Goal: Task Accomplishment & Management: Use online tool/utility

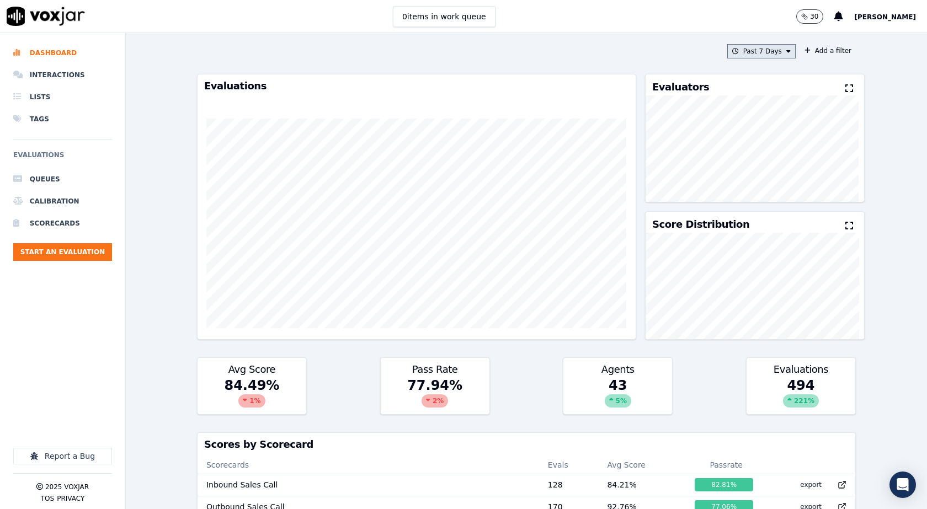
click at [786, 49] on icon at bounding box center [788, 51] width 4 height 7
click at [755, 69] on div "Custom" at bounding box center [757, 71] width 25 height 9
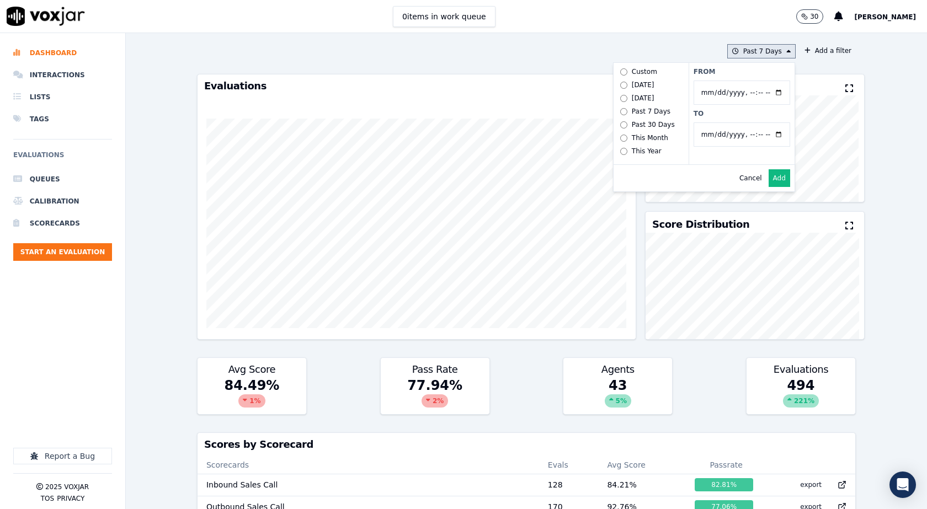
click at [633, 71] on div "Custom" at bounding box center [644, 71] width 25 height 9
click at [765, 92] on input "From" at bounding box center [741, 93] width 97 height 24
type input "[DATE]T00:00"
click at [754, 74] on label "From" at bounding box center [741, 71] width 97 height 9
click at [754, 81] on input "From" at bounding box center [741, 93] width 97 height 24
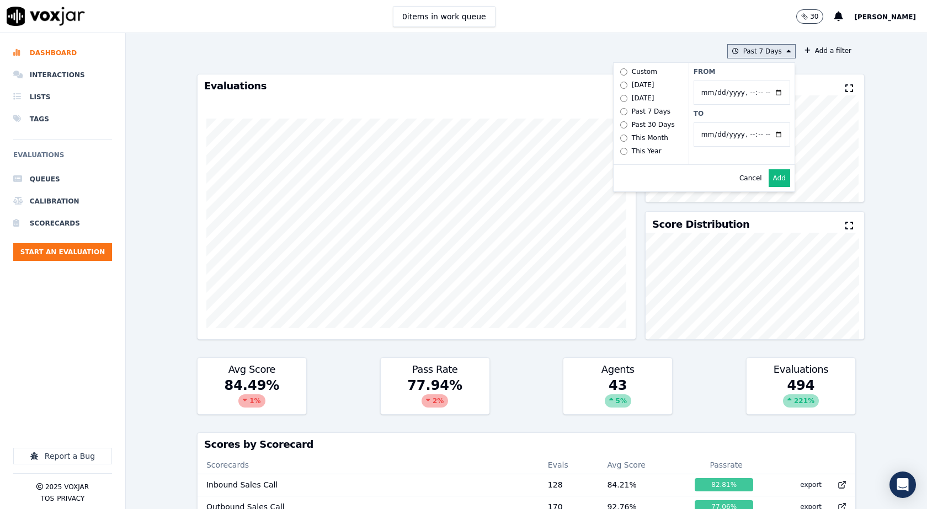
click at [768, 187] on button "Add" at bounding box center [779, 178] width 22 height 18
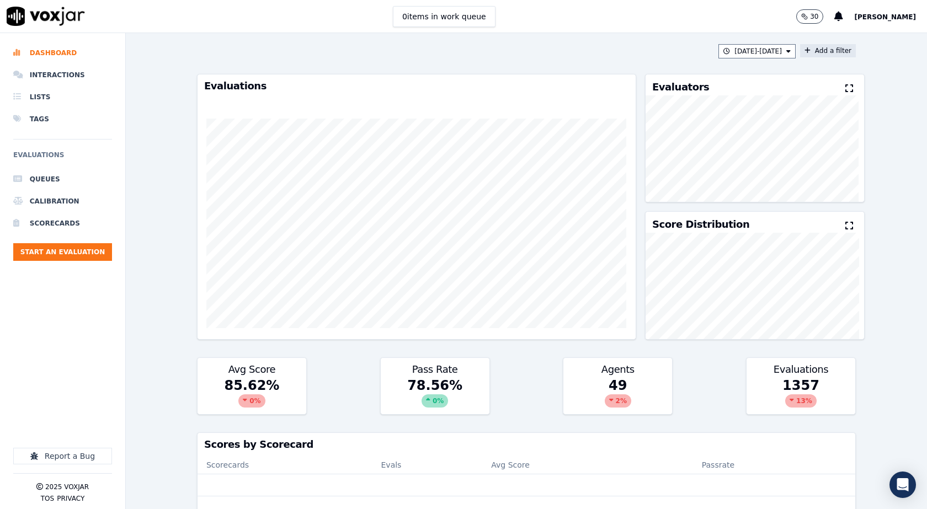
click at [804, 49] on icon at bounding box center [807, 50] width 6 height 7
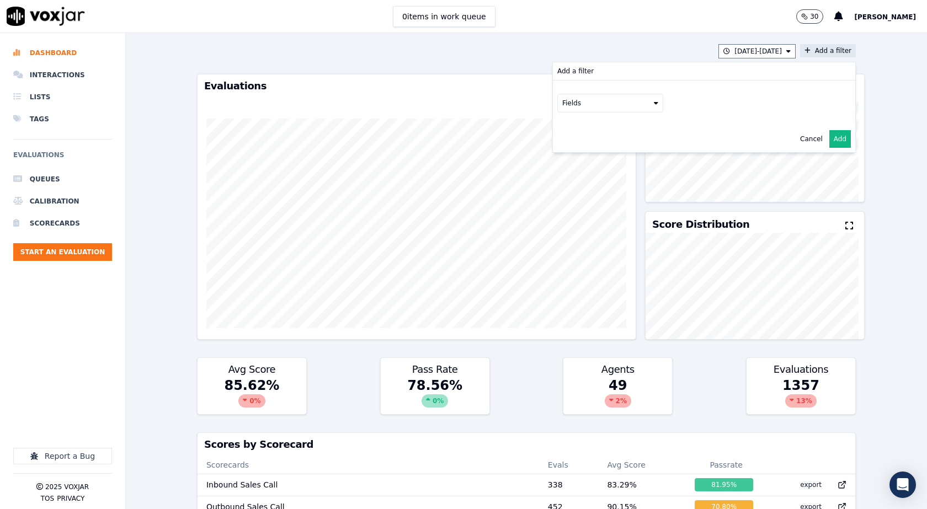
click at [654, 102] on icon at bounding box center [656, 103] width 4 height 7
click at [588, 210] on div "scorecard" at bounding box center [592, 214] width 33 height 9
click at [612, 106] on button "scorecard" at bounding box center [610, 103] width 106 height 19
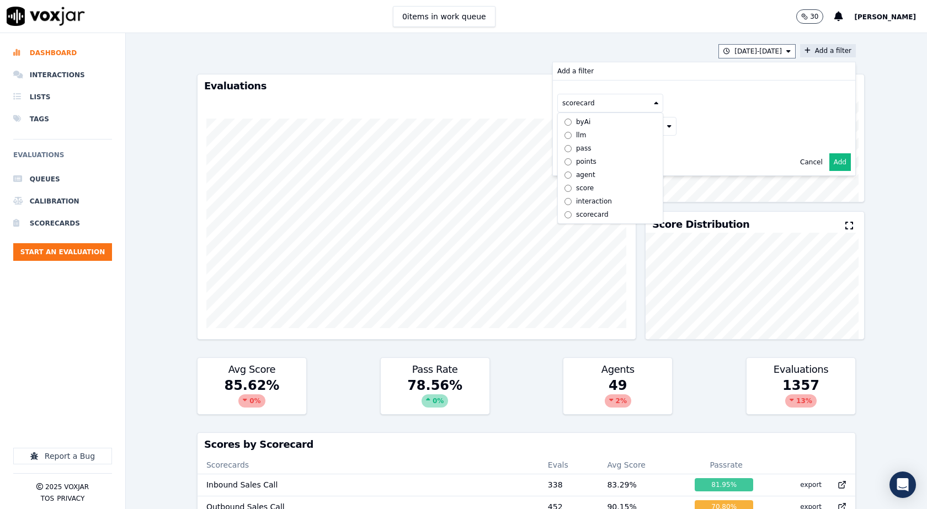
click at [657, 122] on button "Fields" at bounding box center [623, 126] width 106 height 19
click at [667, 124] on icon at bounding box center [669, 126] width 4 height 7
click at [592, 133] on button "Fields" at bounding box center [623, 126] width 106 height 19
click at [589, 148] on div "title" at bounding box center [595, 145] width 13 height 9
click at [723, 130] on button at bounding box center [760, 125] width 159 height 17
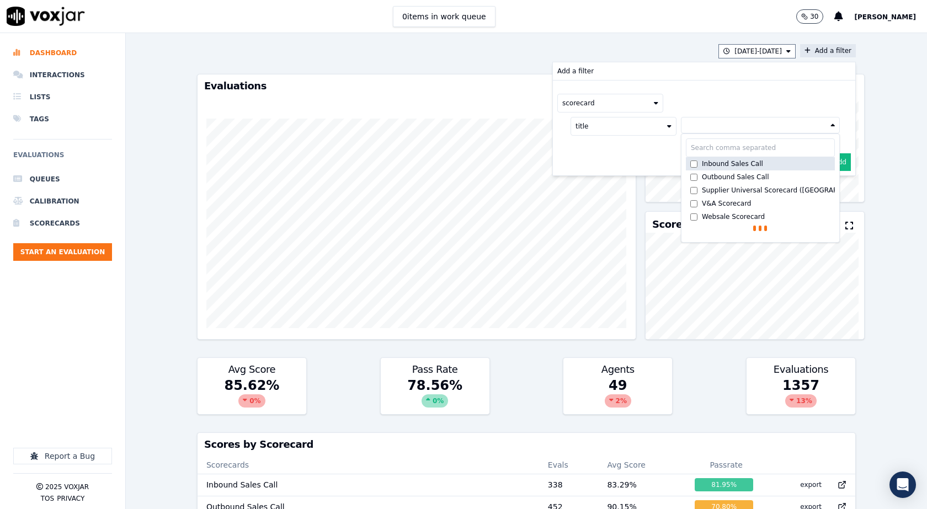
click at [703, 164] on div "Inbound Sales Call" at bounding box center [732, 163] width 61 height 9
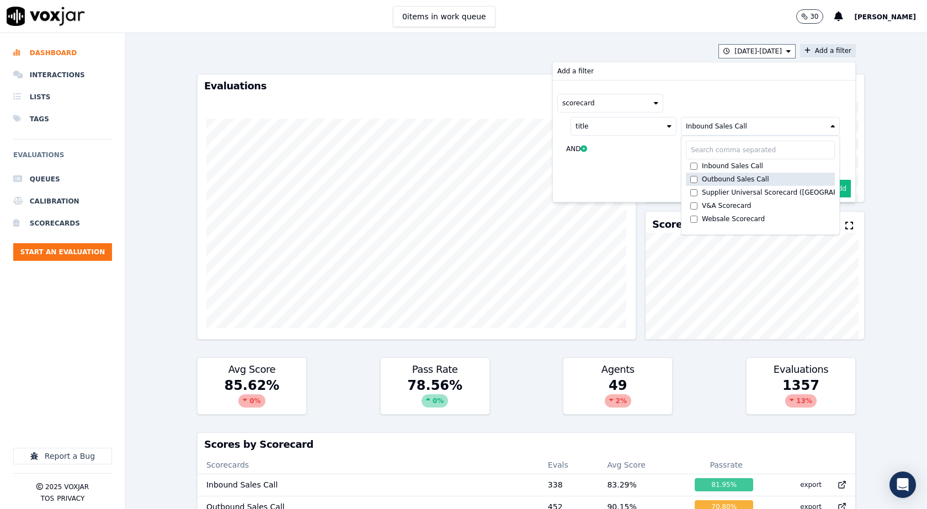
click at [702, 180] on div "Outbound Sales Call" at bounding box center [735, 179] width 67 height 9
click at [713, 100] on div "scorecard" at bounding box center [703, 103] width 293 height 19
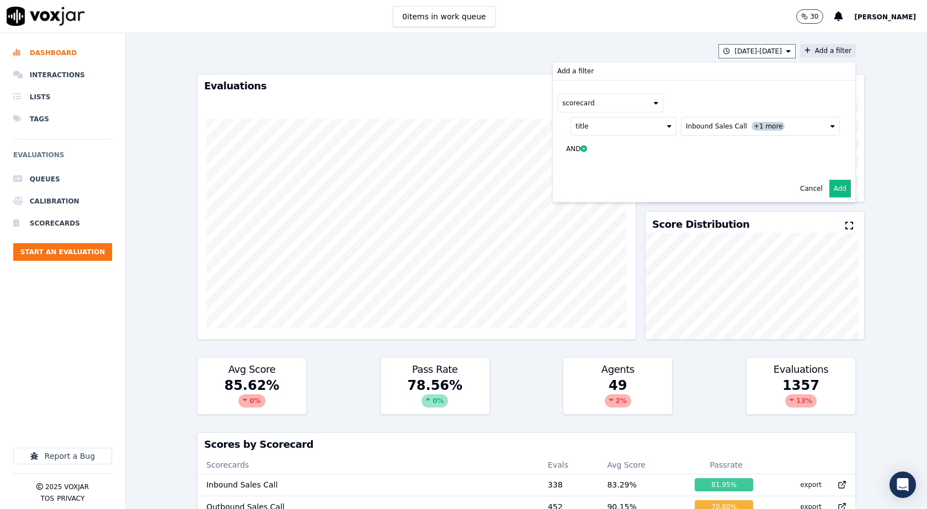
click at [829, 187] on button "Add" at bounding box center [840, 189] width 22 height 18
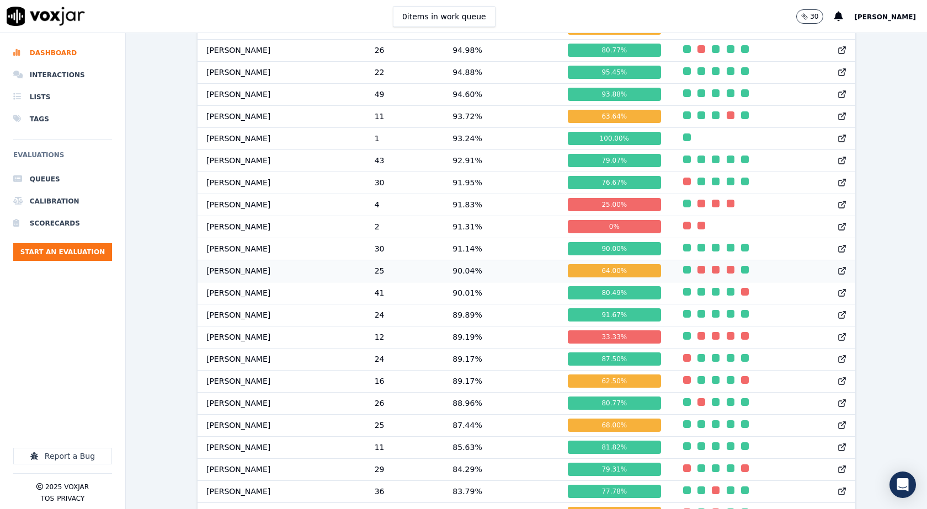
scroll to position [468, 0]
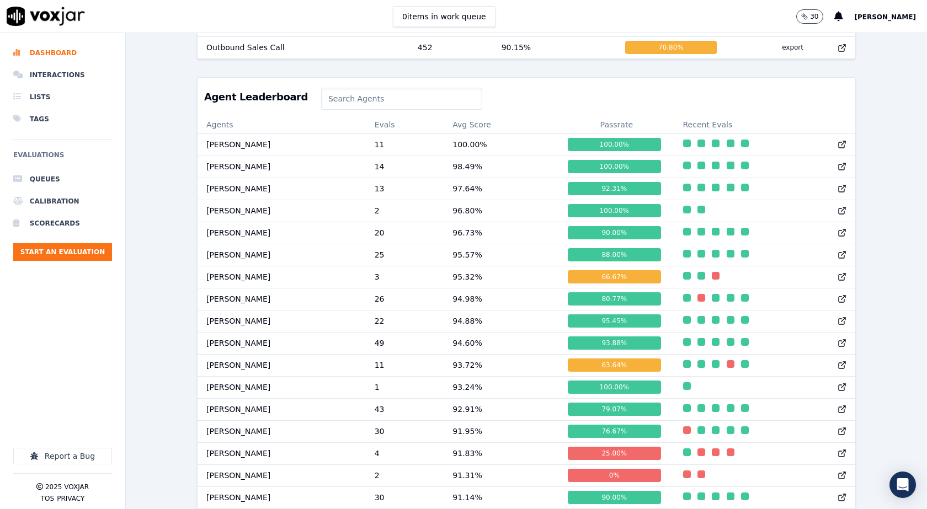
click at [379, 109] on input at bounding box center [401, 99] width 161 height 22
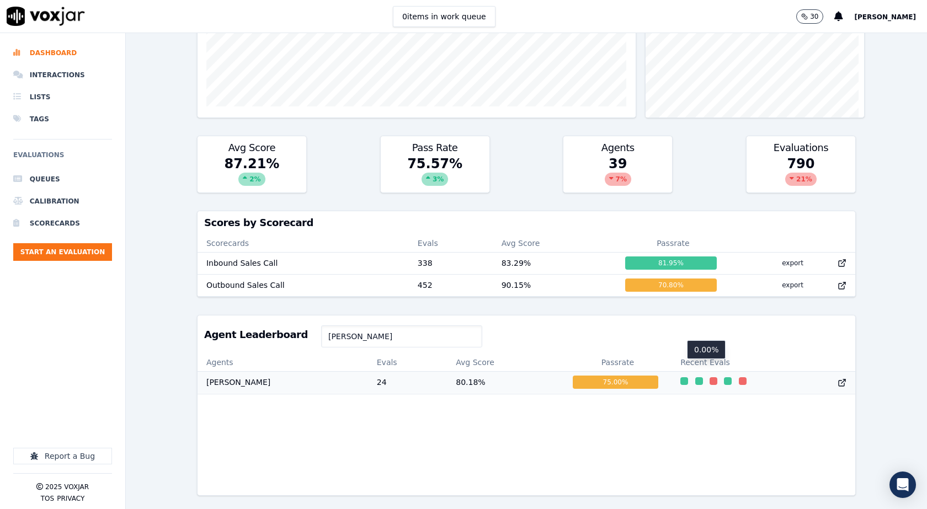
scroll to position [0, 0]
drag, startPoint x: 379, startPoint y: 319, endPoint x: 237, endPoint y: 343, distance: 144.3
click at [237, 343] on div "Agent Leaderboard walter Agents Evals Avg Score Passrate Recent Evals Walter Sa…" at bounding box center [526, 405] width 659 height 181
drag, startPoint x: 361, startPoint y: 321, endPoint x: 274, endPoint y: 322, distance: 87.2
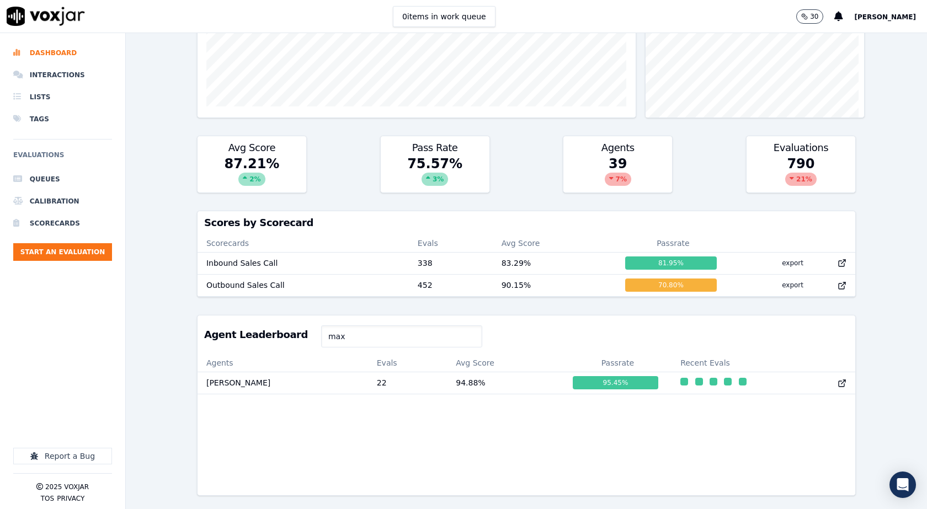
click at [274, 322] on div "Agent Leaderboard max" at bounding box center [525, 334] width 657 height 39
drag, startPoint x: 336, startPoint y: 318, endPoint x: 184, endPoint y: 328, distance: 152.0
click at [184, 328] on div "8/21/25 - 9/10/25 scorecard title : Inbound Sales Call +1 more Add a filter Eva…" at bounding box center [526, 271] width 801 height 476
drag, startPoint x: 393, startPoint y: 318, endPoint x: 252, endPoint y: 324, distance: 141.4
click at [252, 324] on div "Agent Leaderboard max" at bounding box center [525, 334] width 657 height 39
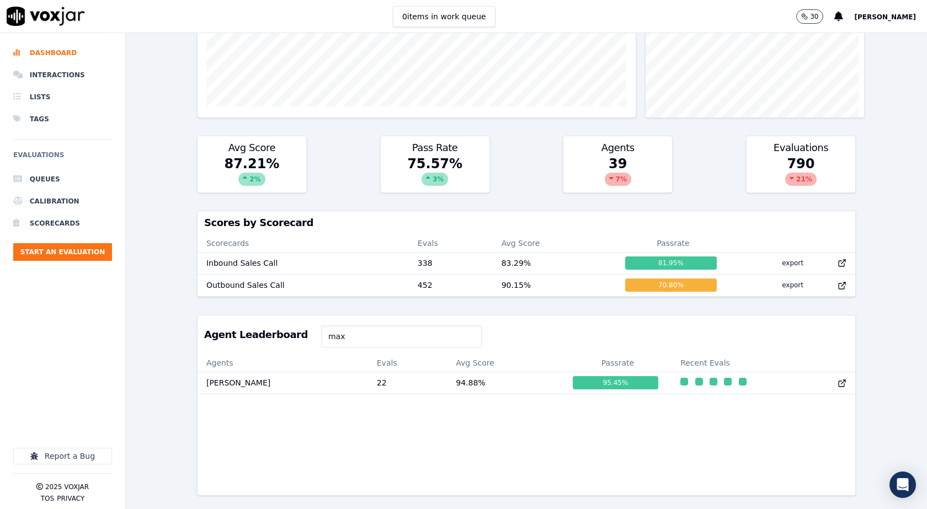
type input "j"
drag, startPoint x: 349, startPoint y: 321, endPoint x: 269, endPoint y: 323, distance: 79.5
click at [269, 323] on div "Agent Leaderboard etha" at bounding box center [525, 334] width 657 height 39
type input "ricky"
drag, startPoint x: 328, startPoint y: 319, endPoint x: 257, endPoint y: 315, distance: 70.7
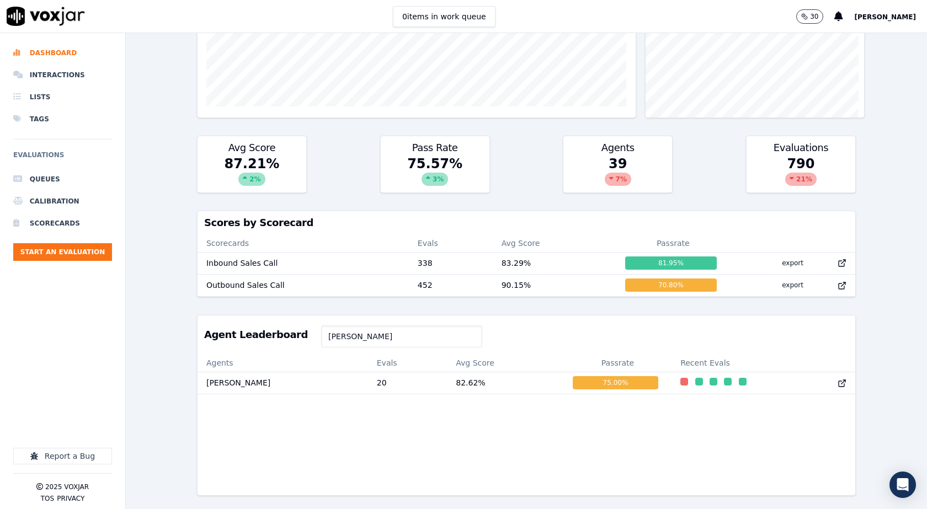
click at [257, 315] on div "Agent Leaderboard ricky" at bounding box center [525, 334] width 657 height 39
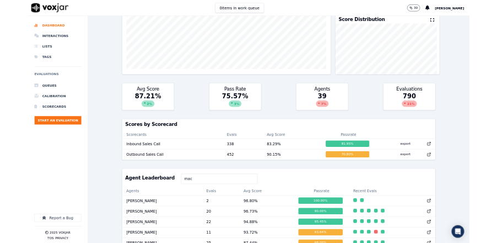
scroll to position [0, 0]
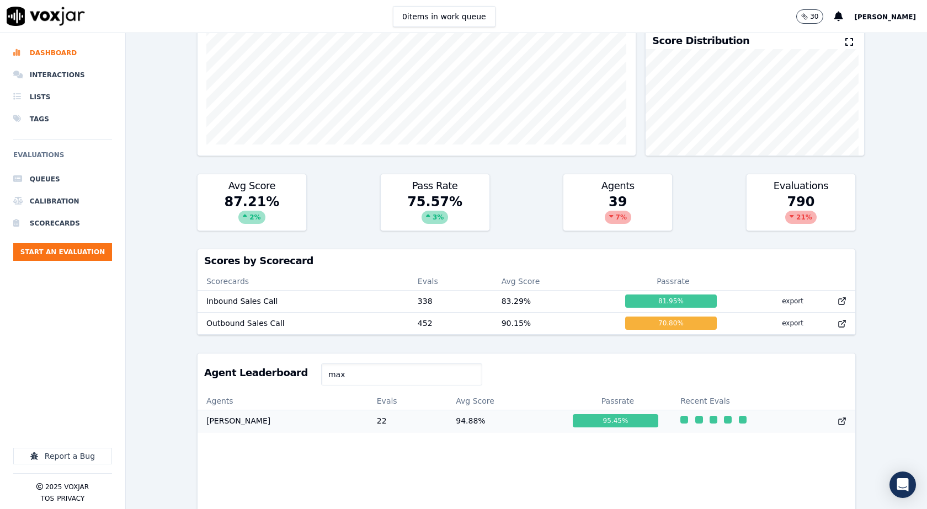
type input "max"
click at [447, 426] on td "94.88 %" at bounding box center [505, 421] width 117 height 22
type textarea "***"
drag, startPoint x: 334, startPoint y: 385, endPoint x: 232, endPoint y: 372, distance: 102.9
click at [232, 372] on div "Agent Leaderboard max" at bounding box center [525, 373] width 657 height 39
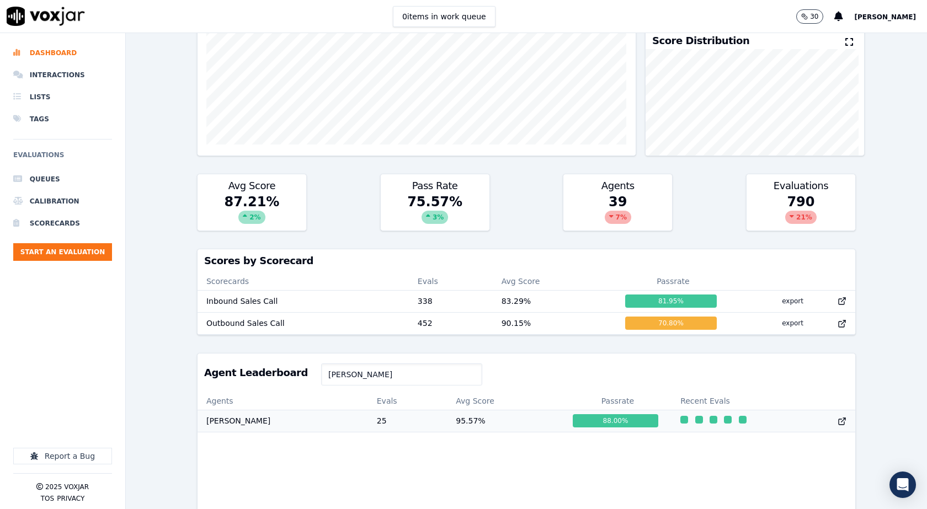
type input "kelvin"
click at [377, 430] on td "25" at bounding box center [407, 421] width 79 height 22
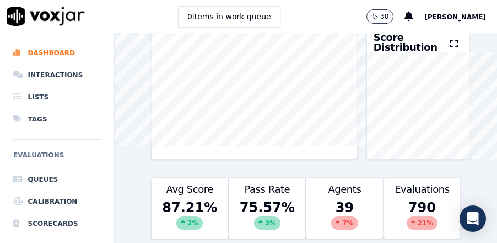
scroll to position [178, 0]
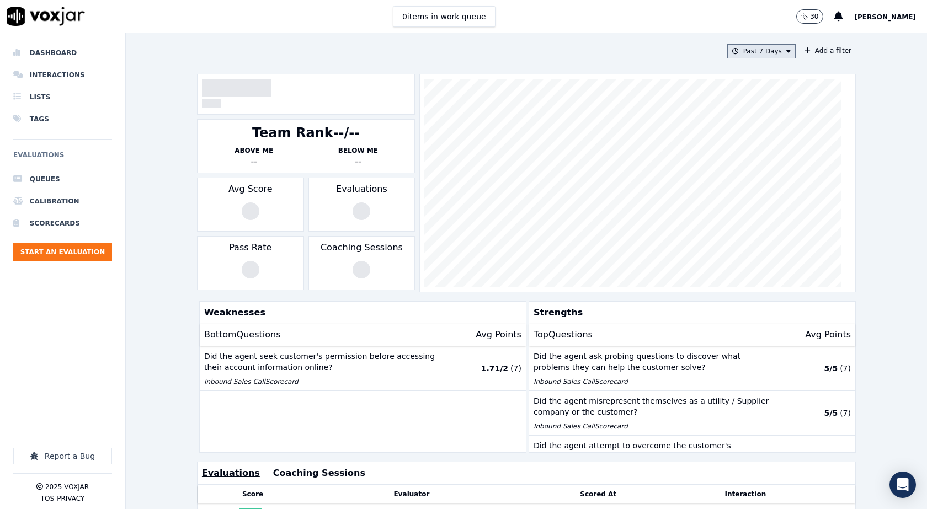
click at [786, 51] on icon at bounding box center [788, 51] width 4 height 7
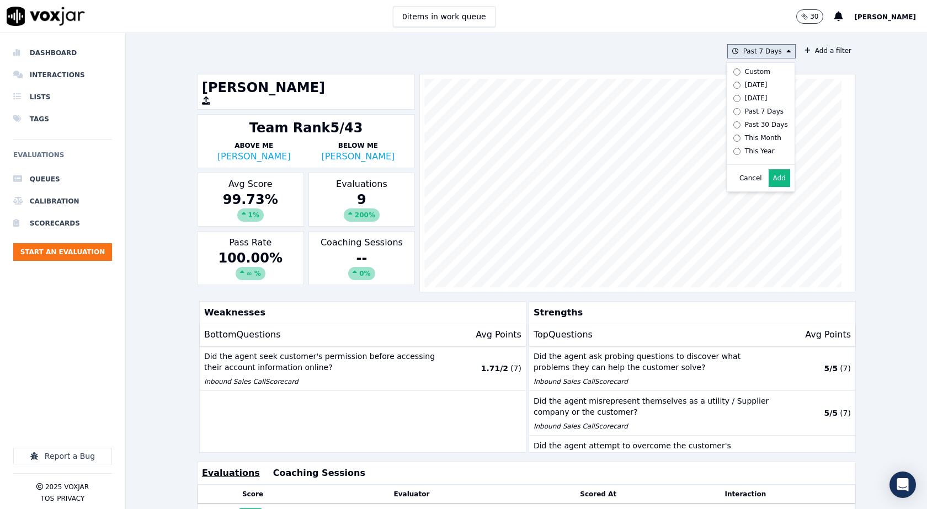
click at [747, 72] on div "Custom" at bounding box center [757, 71] width 25 height 9
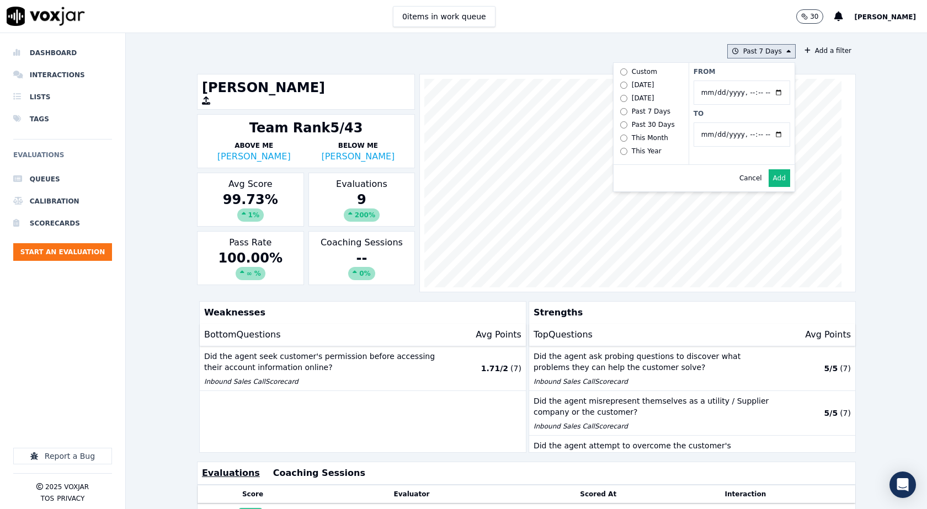
click at [708, 92] on input "From" at bounding box center [741, 93] width 97 height 24
click at [765, 95] on input "From" at bounding box center [741, 93] width 97 height 24
type input "[DATE]T00:00"
click at [731, 72] on label "From" at bounding box center [741, 71] width 97 height 9
click at [731, 81] on input "From" at bounding box center [741, 93] width 97 height 24
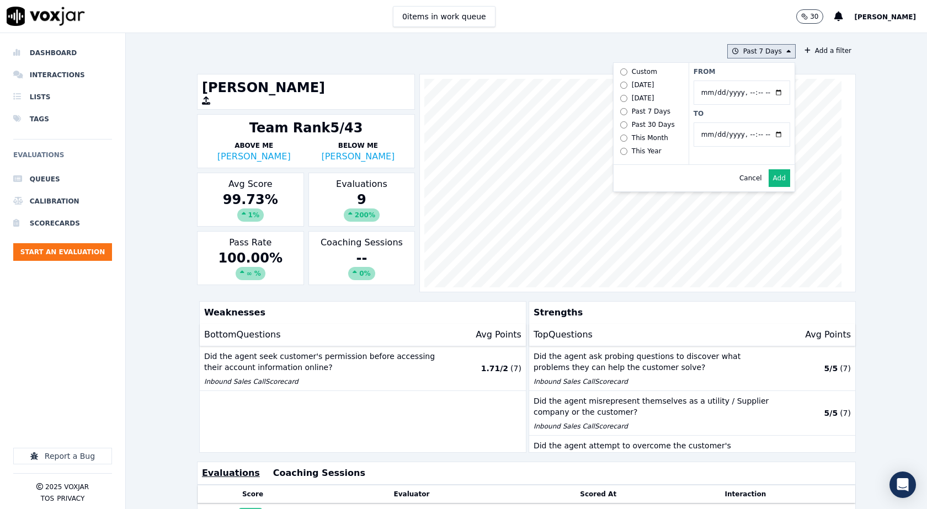
click at [769, 185] on button "Add" at bounding box center [779, 178] width 22 height 18
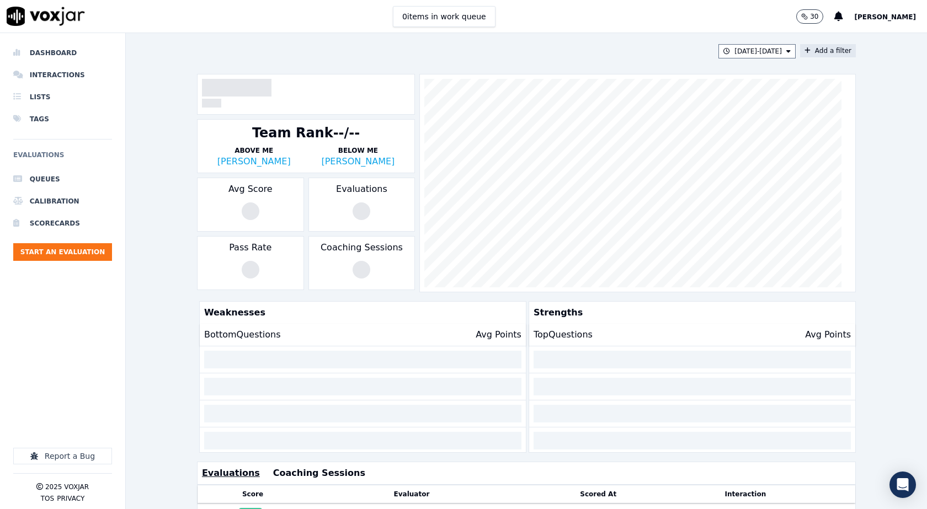
click at [804, 50] on icon at bounding box center [807, 50] width 6 height 7
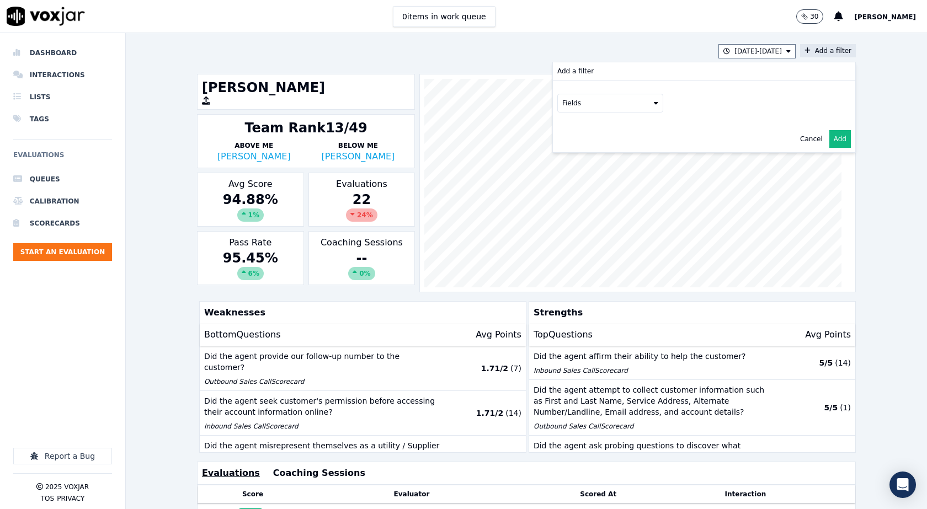
click at [644, 100] on button "Fields" at bounding box center [610, 103] width 106 height 19
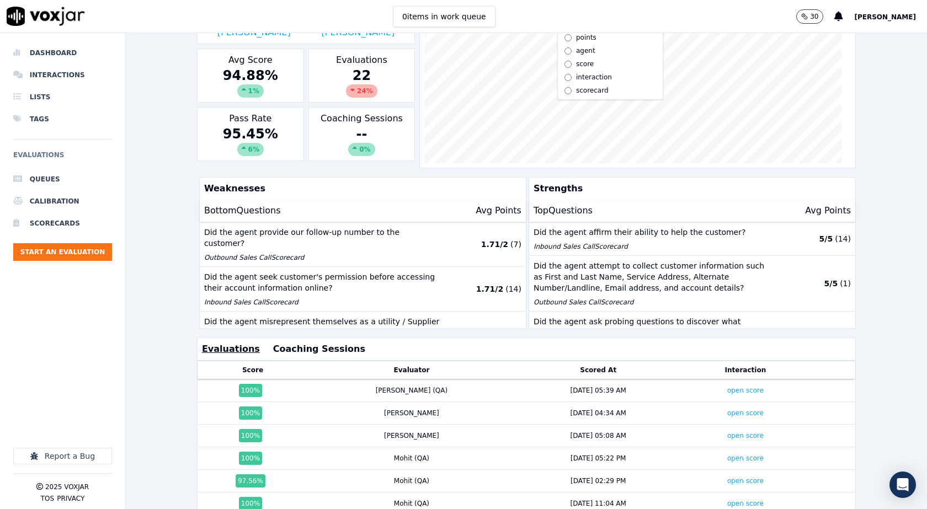
scroll to position [6, 0]
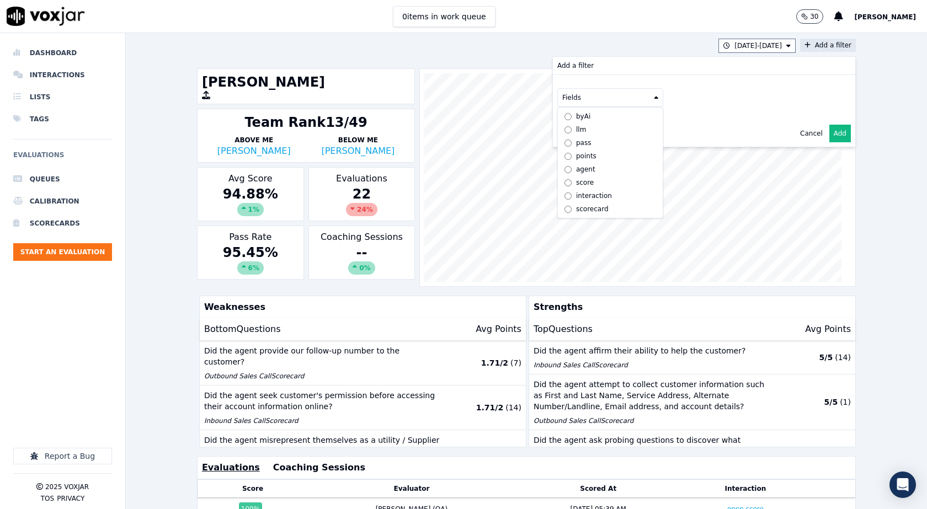
click at [580, 205] on div "scorecard" at bounding box center [592, 209] width 33 height 9
click at [624, 114] on button "Fields" at bounding box center [623, 120] width 106 height 19
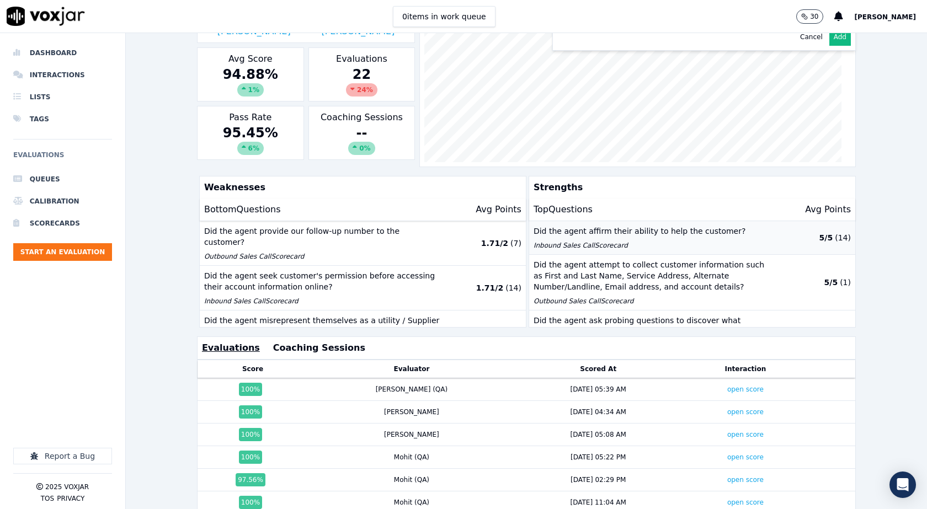
scroll to position [61, 0]
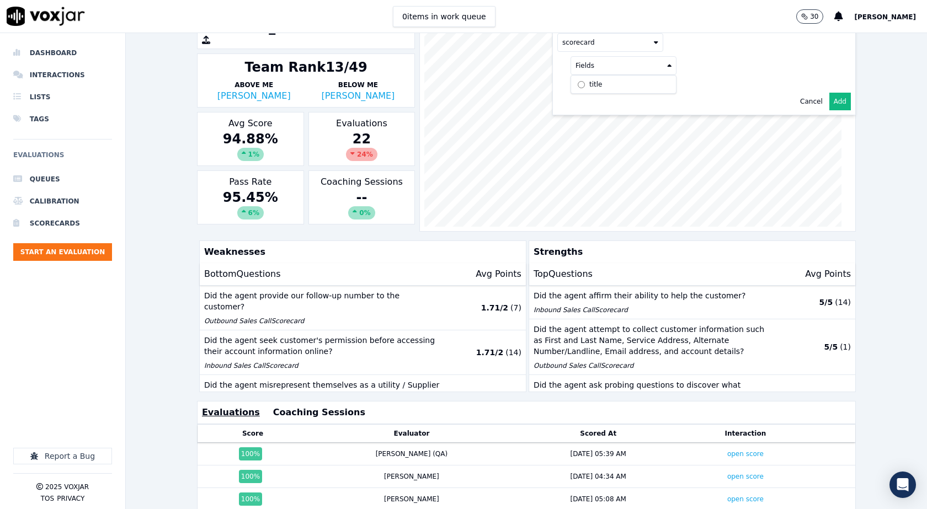
click at [589, 83] on div "title" at bounding box center [595, 84] width 13 height 9
click at [709, 68] on button at bounding box center [760, 64] width 159 height 17
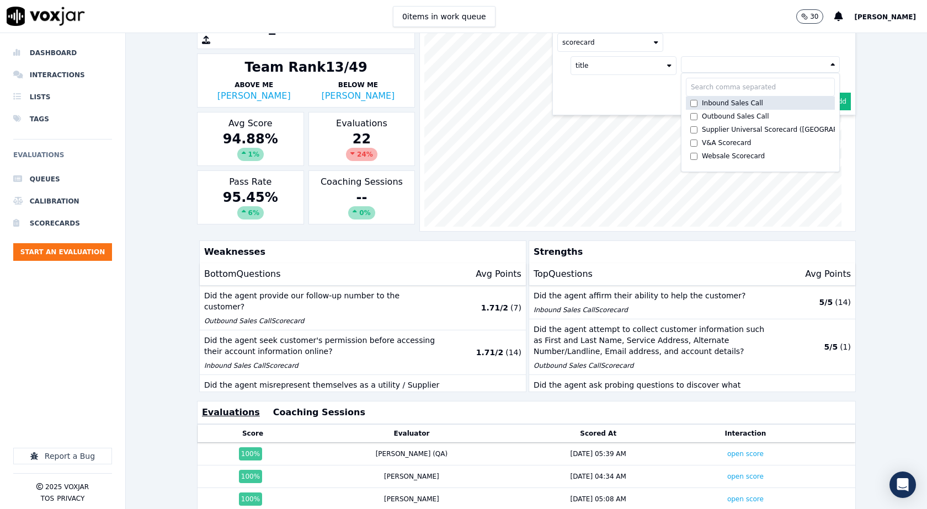
click at [692, 108] on label "Inbound Sales Call" at bounding box center [760, 103] width 149 height 13
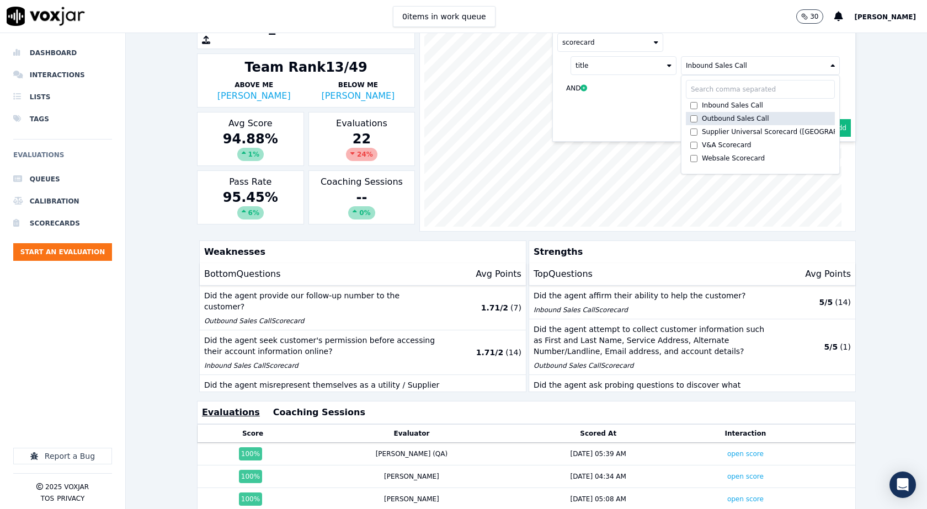
click at [702, 117] on div "Outbound Sales Call" at bounding box center [735, 118] width 67 height 9
click at [696, 51] on div "scorecard" at bounding box center [703, 42] width 293 height 19
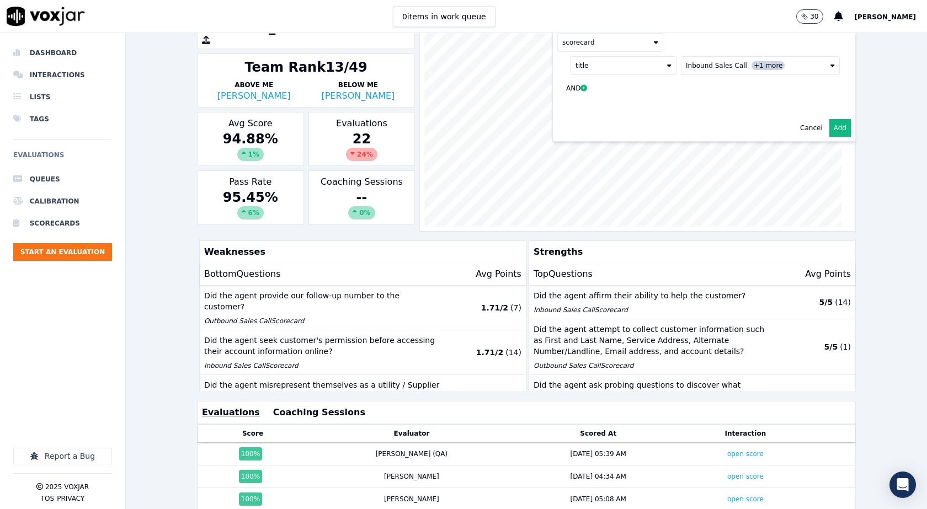
click at [829, 132] on button "Add" at bounding box center [840, 128] width 22 height 18
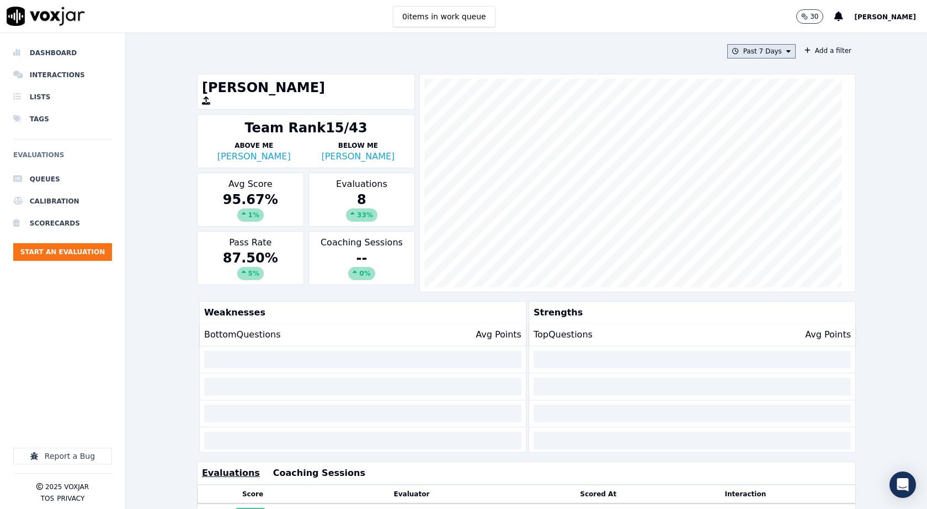
click at [751, 52] on button "Past 7 Days" at bounding box center [761, 51] width 68 height 14
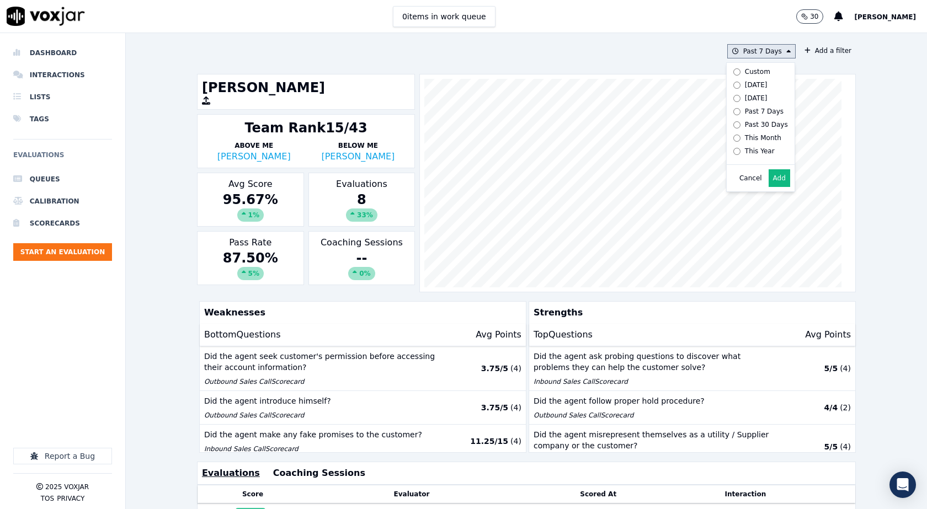
click at [740, 76] on label "Custom" at bounding box center [758, 71] width 59 height 13
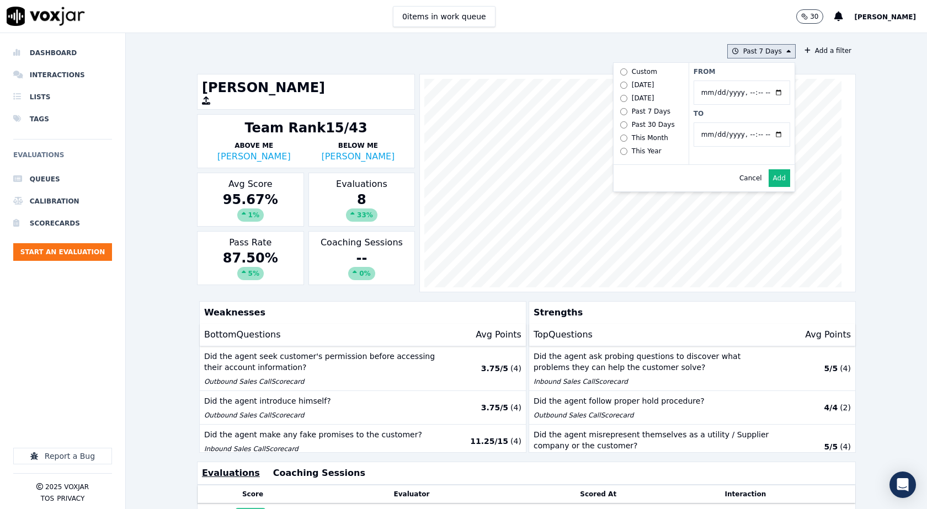
click at [720, 95] on input "From" at bounding box center [741, 93] width 97 height 24
click at [766, 93] on input "From" at bounding box center [741, 93] width 97 height 24
type input "[DATE]T00:00"
click at [707, 74] on label "From" at bounding box center [741, 71] width 97 height 9
click at [707, 81] on input "From" at bounding box center [741, 93] width 97 height 24
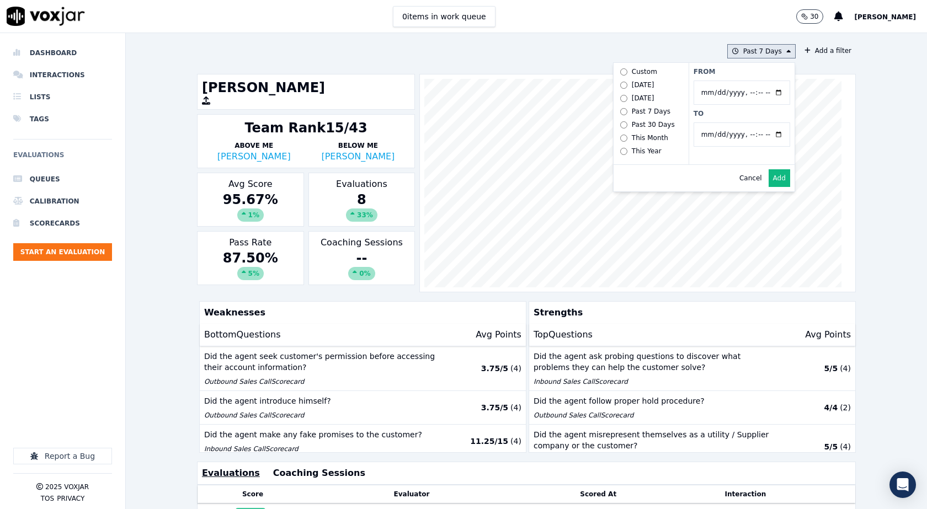
click at [768, 184] on button "Add" at bounding box center [779, 178] width 22 height 18
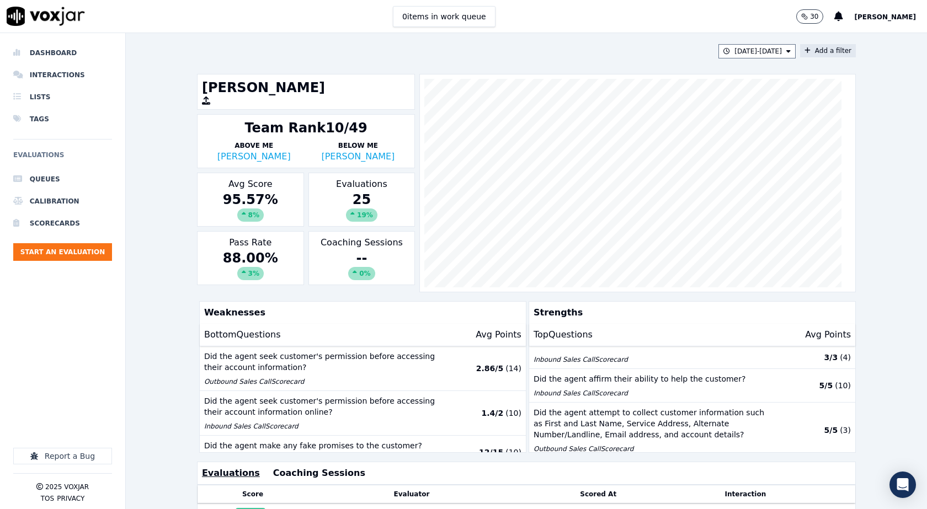
click at [800, 50] on button "Add a filter" at bounding box center [828, 50] width 56 height 13
click at [617, 105] on button "Fields" at bounding box center [610, 103] width 106 height 19
click at [577, 210] on div "scorecard" at bounding box center [592, 214] width 33 height 9
click at [624, 132] on button "Fields" at bounding box center [623, 126] width 106 height 19
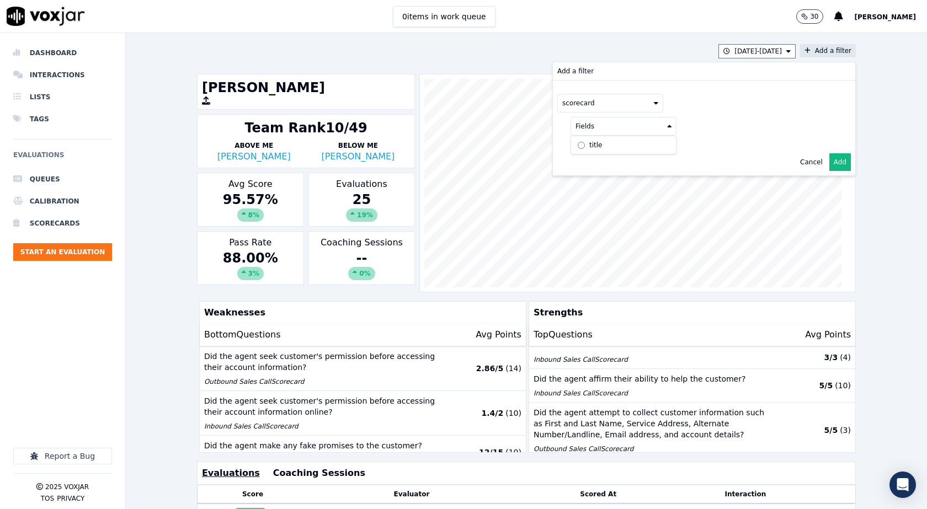
click at [589, 145] on div "title" at bounding box center [595, 145] width 13 height 9
click at [689, 127] on button at bounding box center [760, 125] width 159 height 17
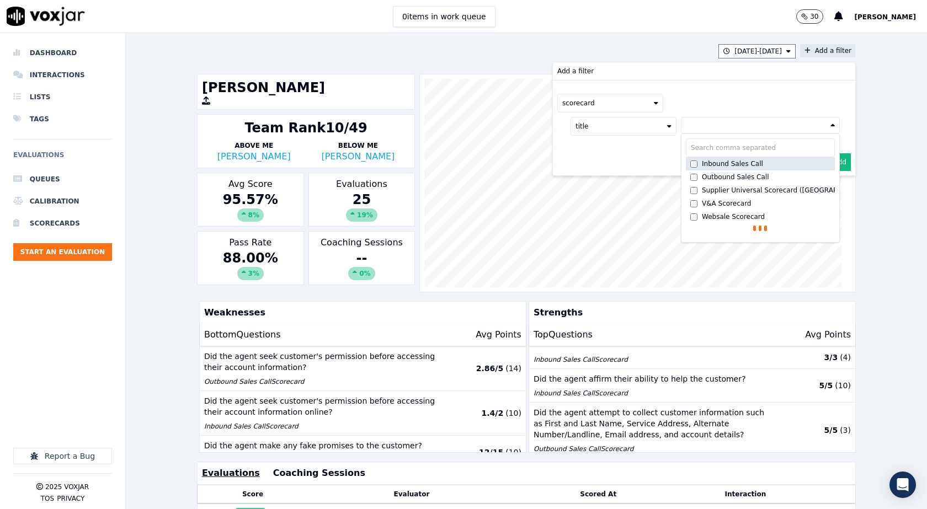
click at [686, 169] on label "Inbound Sales Call" at bounding box center [760, 163] width 149 height 13
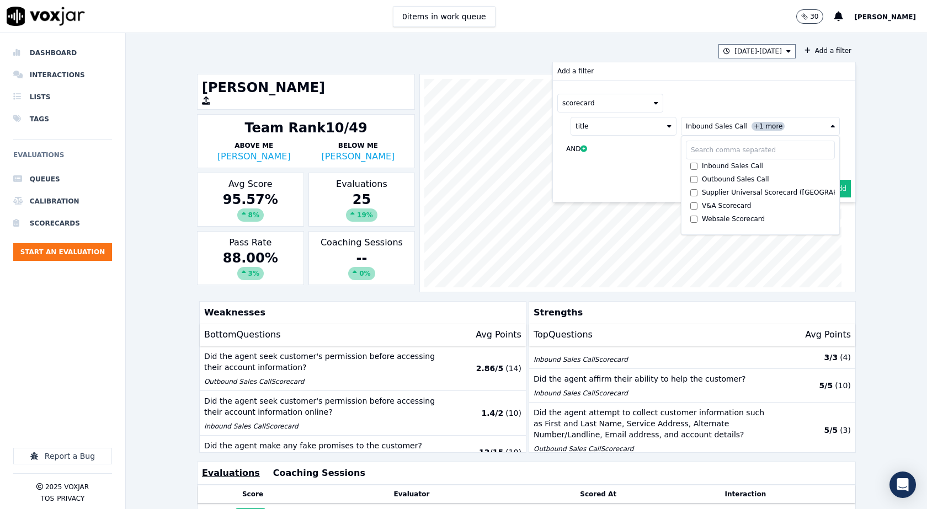
click at [686, 103] on div "scorecard" at bounding box center [703, 103] width 293 height 19
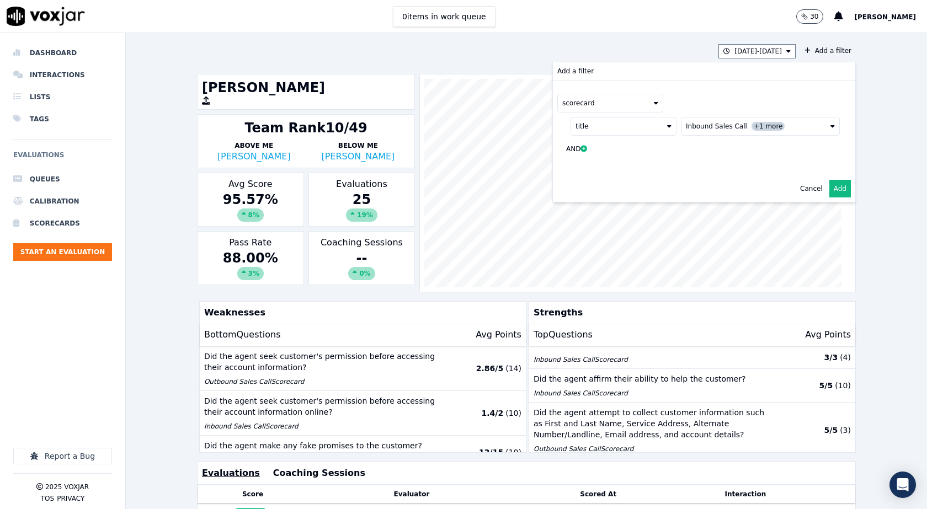
click at [829, 186] on button "Add" at bounding box center [840, 189] width 22 height 18
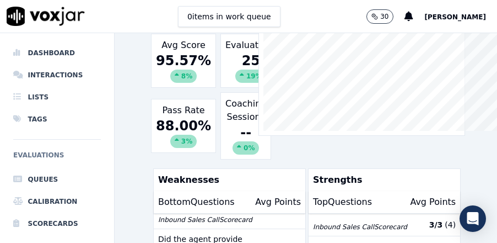
scroll to position [324, 0]
